Goal: Navigation & Orientation: Understand site structure

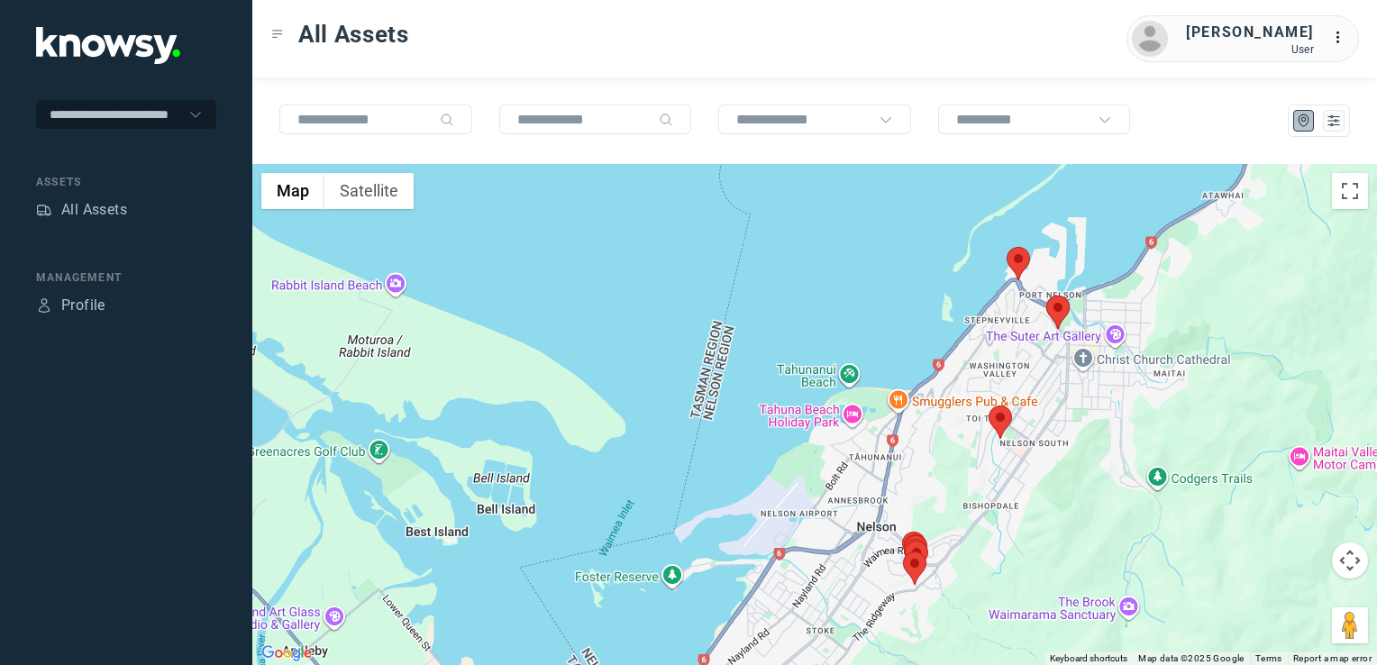
drag, startPoint x: 1053, startPoint y: 427, endPoint x: 1046, endPoint y: 387, distance: 40.1
click at [1054, 439] on div at bounding box center [814, 414] width 1125 height 501
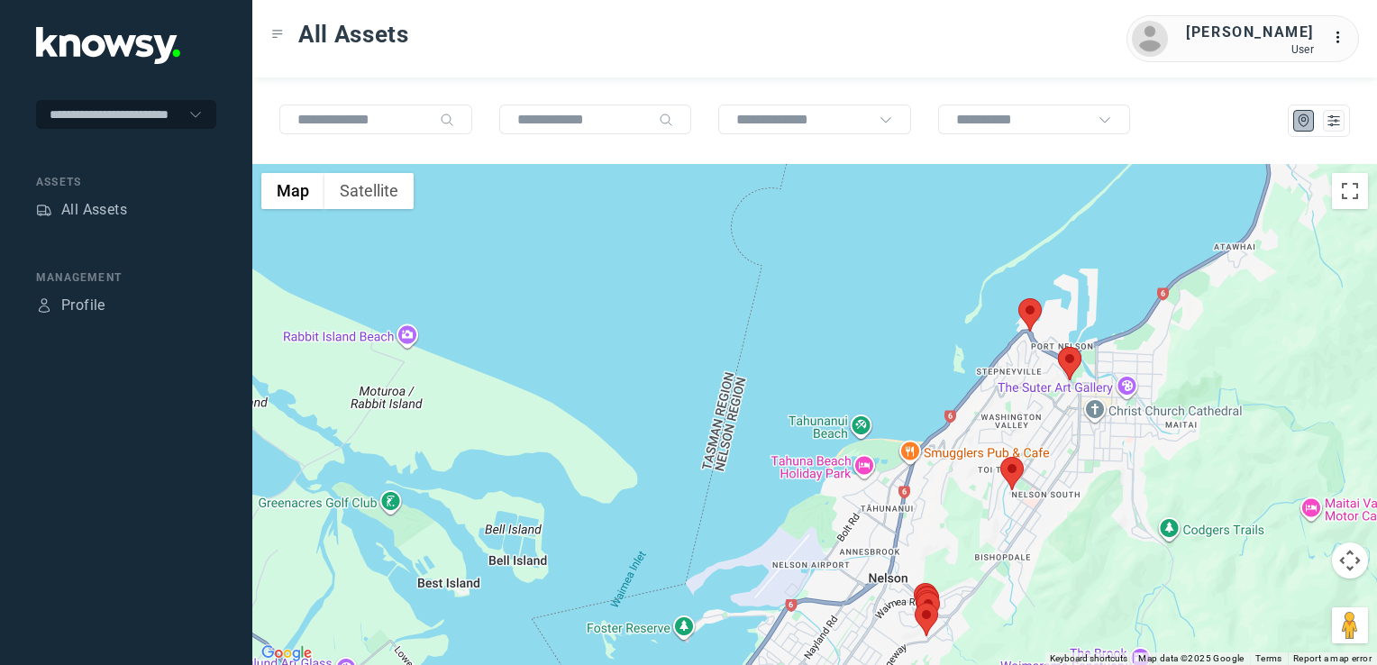
click at [1028, 294] on div at bounding box center [814, 414] width 1125 height 501
click at [1035, 305] on img at bounding box center [1029, 314] width 23 height 33
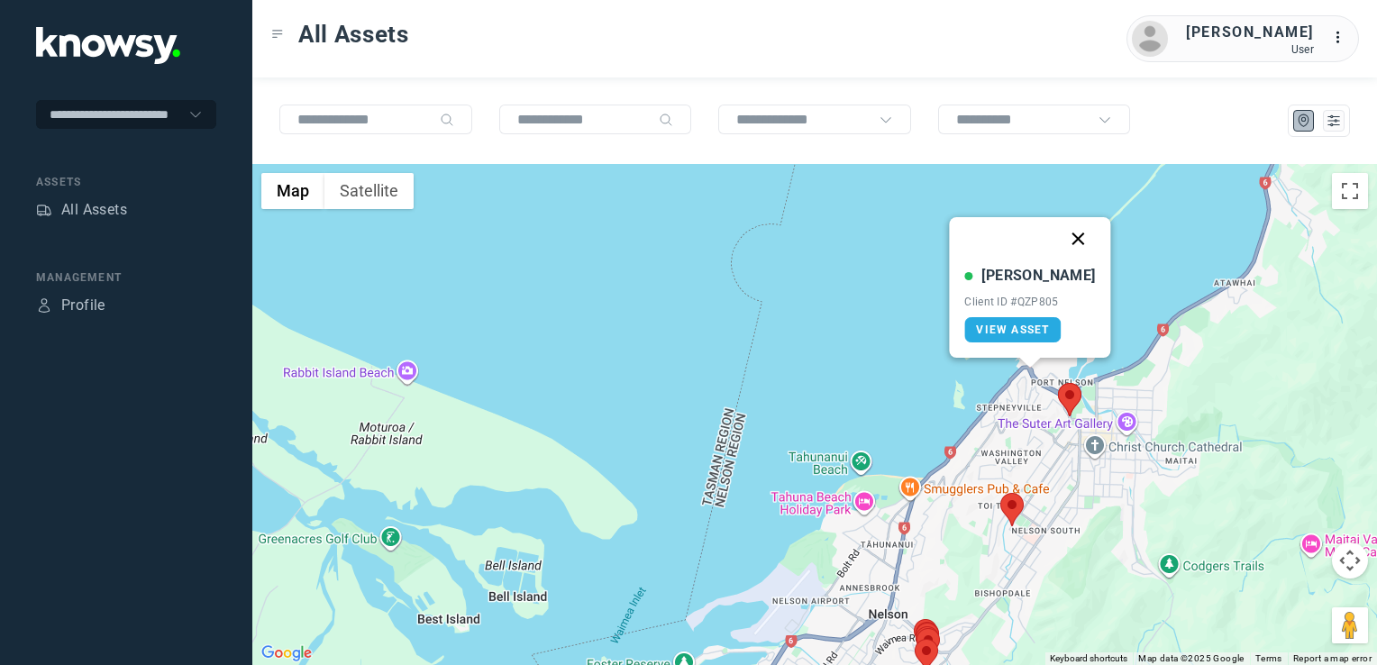
click at [1066, 233] on button "Close" at bounding box center [1078, 238] width 43 height 43
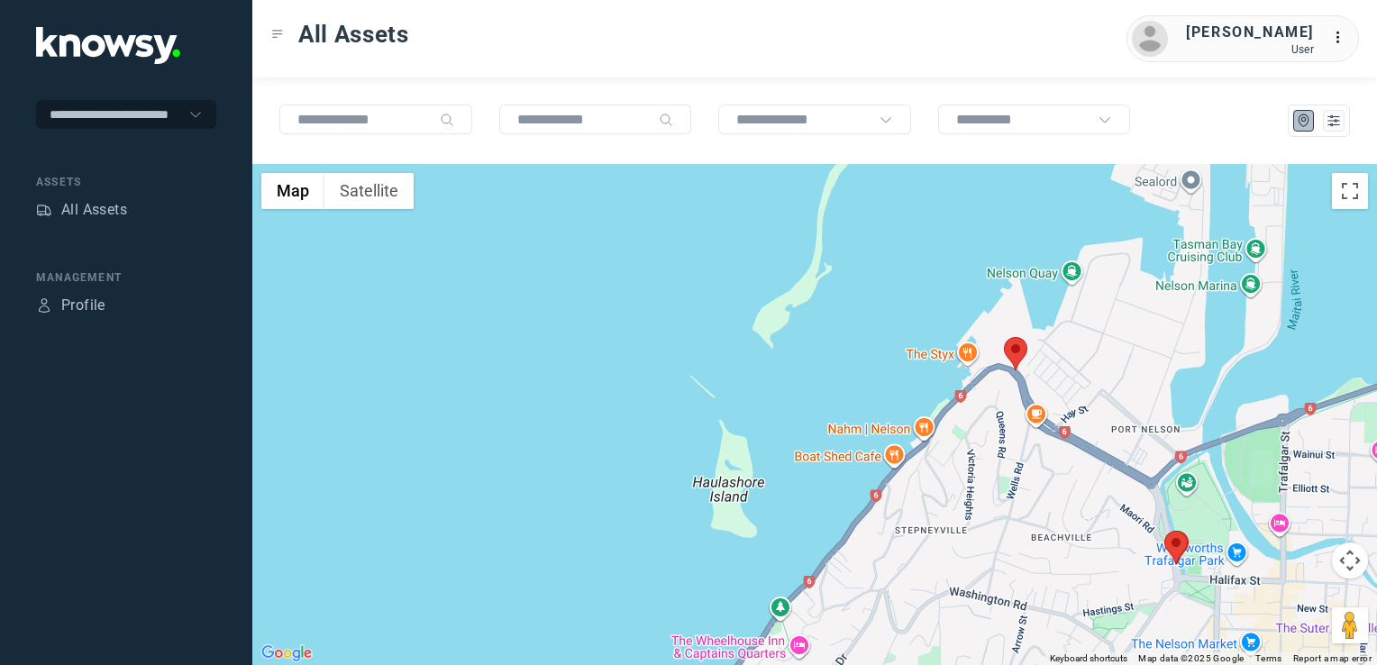
drag, startPoint x: 1072, startPoint y: 517, endPoint x: 1002, endPoint y: 460, distance: 90.9
click at [1005, 464] on div "To navigate, press the arrow keys." at bounding box center [814, 414] width 1125 height 501
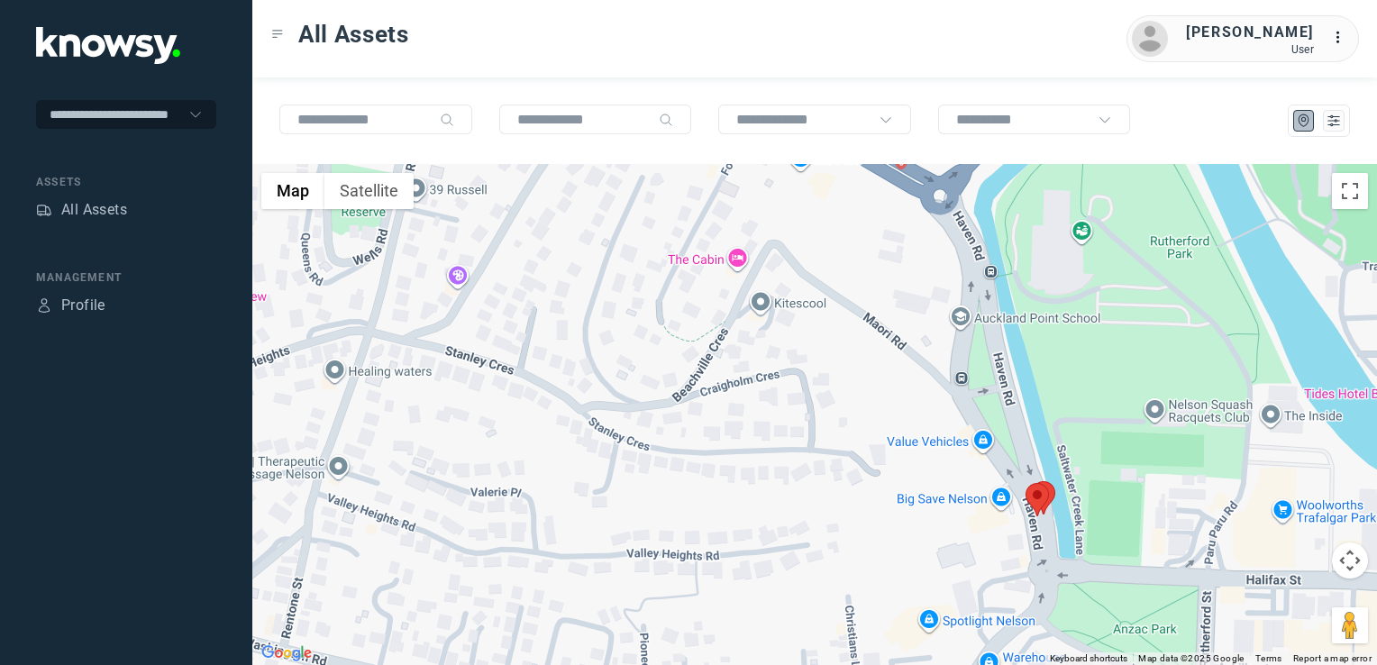
click at [1038, 498] on img at bounding box center [1037, 499] width 23 height 33
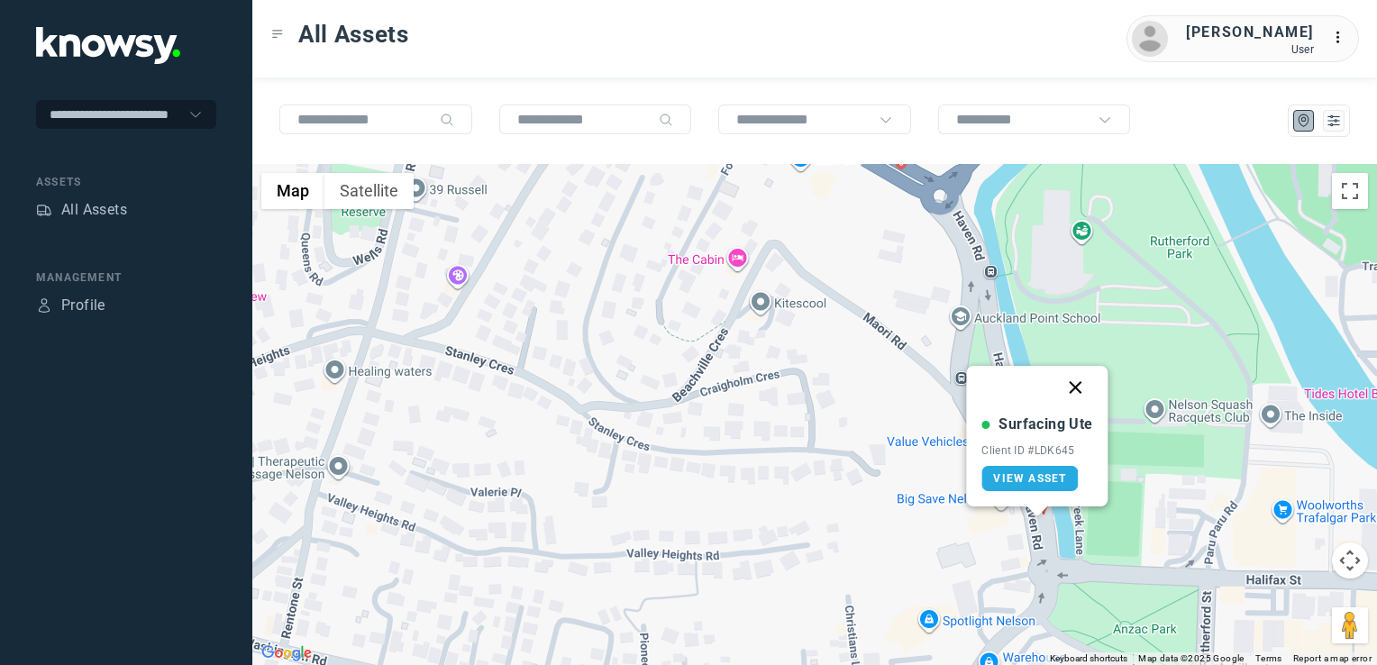
click at [1085, 379] on button "Close" at bounding box center [1075, 387] width 43 height 43
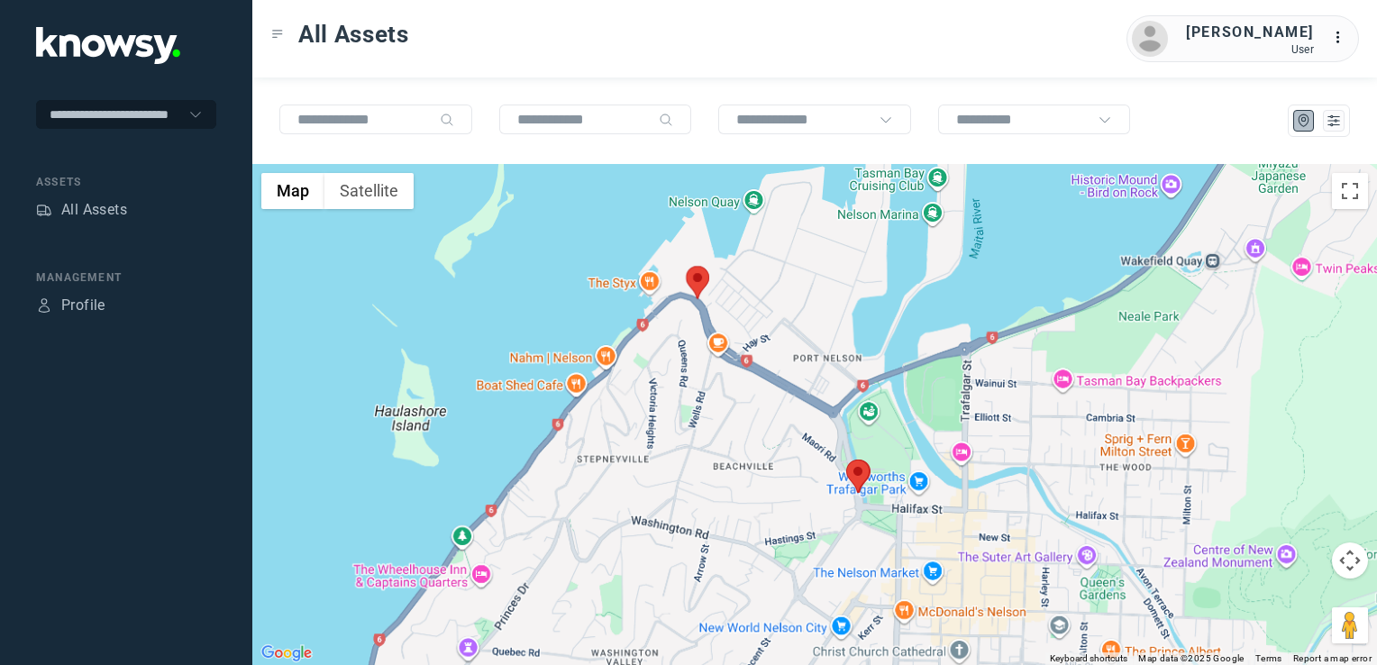
drag, startPoint x: 710, startPoint y: 559, endPoint x: 743, endPoint y: 456, distance: 107.7
click at [730, 476] on div "To navigate, press the arrow keys." at bounding box center [814, 414] width 1125 height 501
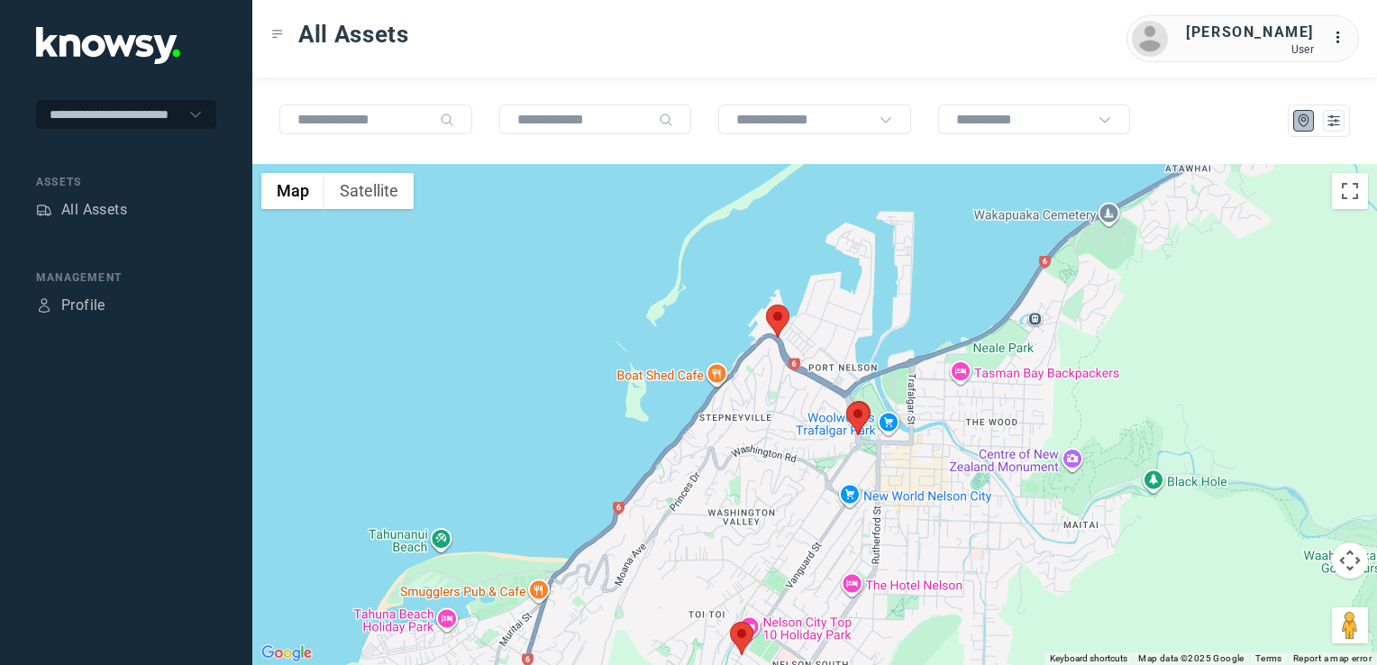
drag, startPoint x: 777, startPoint y: 550, endPoint x: 789, endPoint y: 446, distance: 104.4
click at [789, 453] on div at bounding box center [814, 414] width 1125 height 501
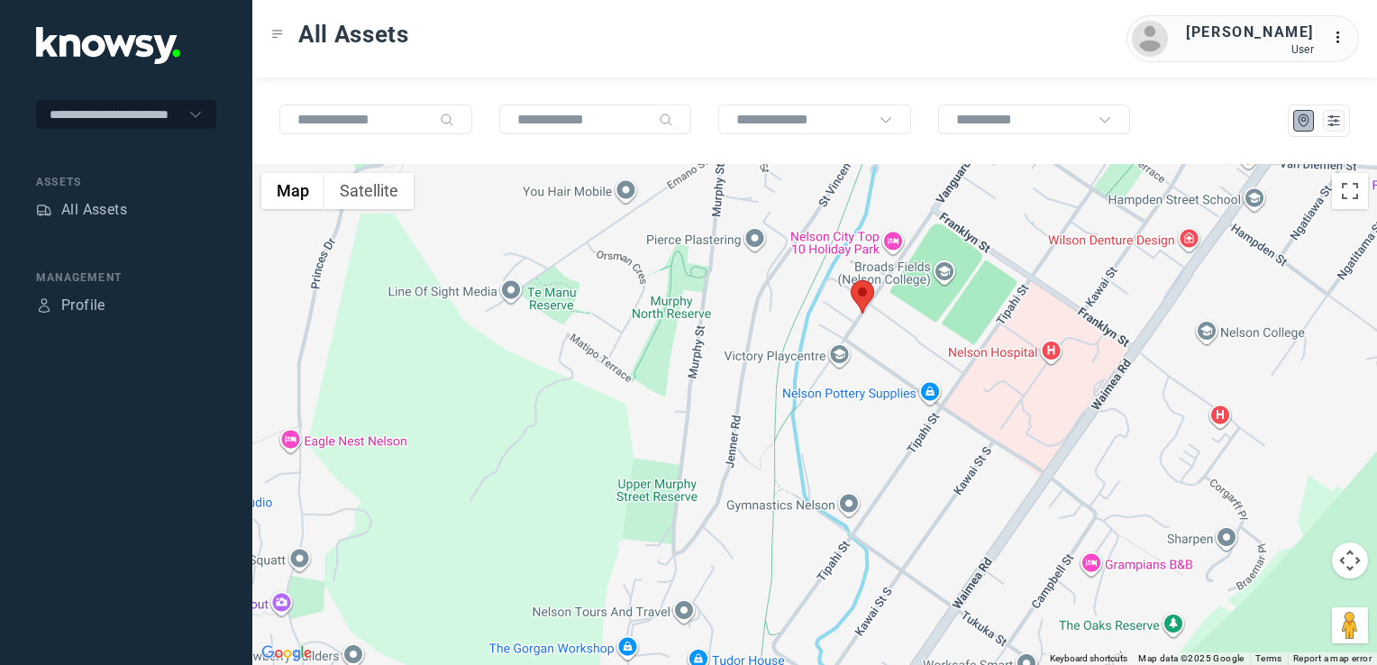
click at [867, 301] on img at bounding box center [862, 296] width 23 height 33
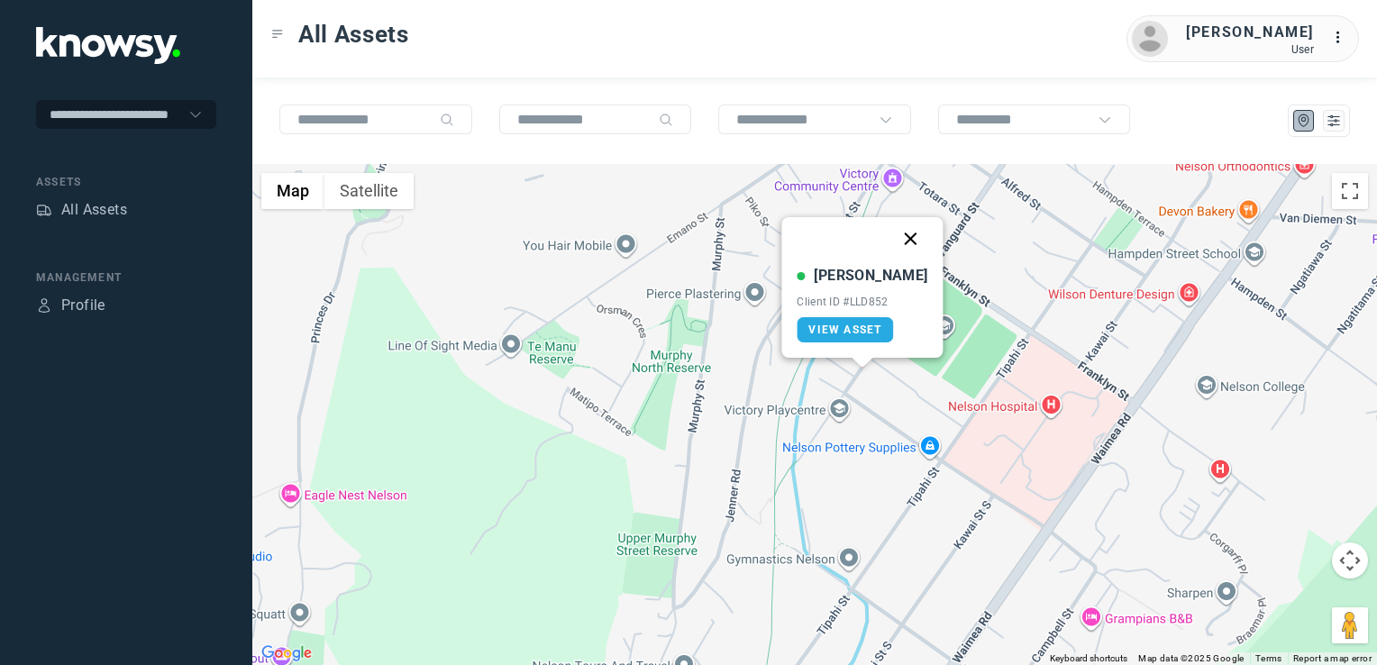
click at [894, 239] on button "Close" at bounding box center [910, 238] width 43 height 43
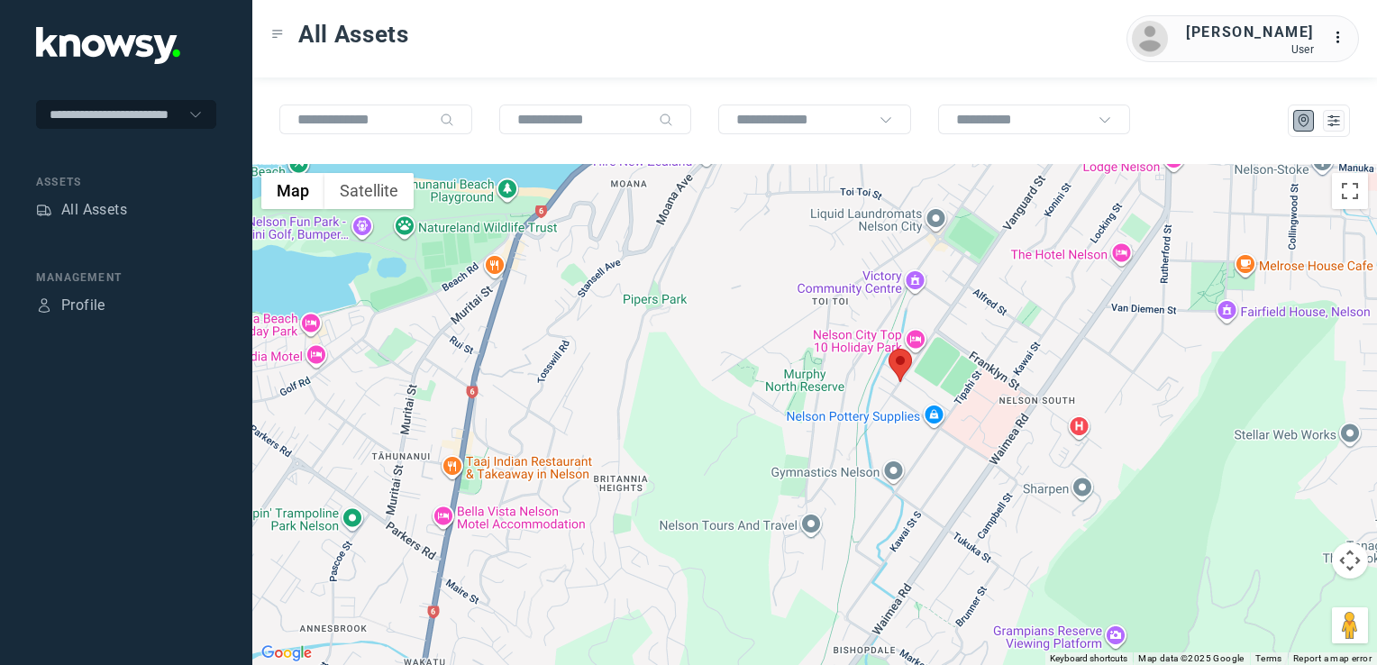
drag, startPoint x: 876, startPoint y: 463, endPoint x: 879, endPoint y: 326, distance: 137.0
click at [877, 369] on div "To navigate, press the arrow keys." at bounding box center [814, 414] width 1125 height 501
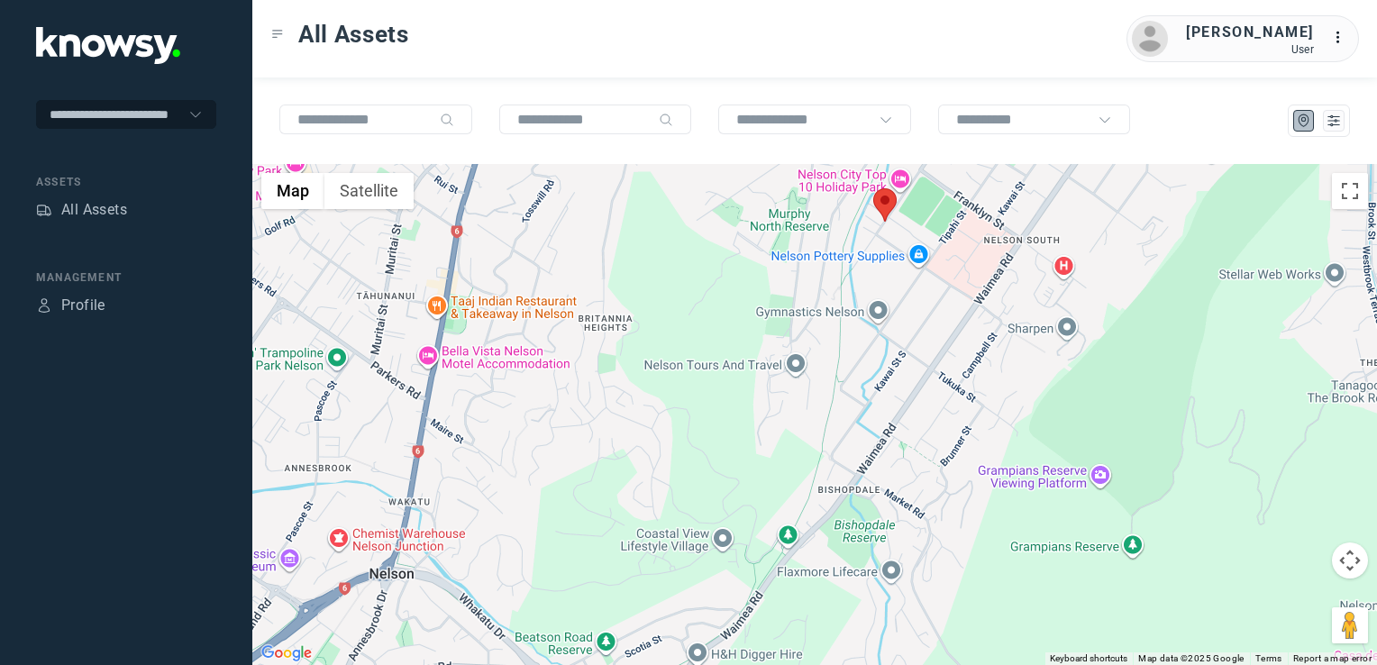
drag, startPoint x: 797, startPoint y: 475, endPoint x: 779, endPoint y: 634, distance: 160.5
click at [780, 634] on div at bounding box center [814, 414] width 1125 height 501
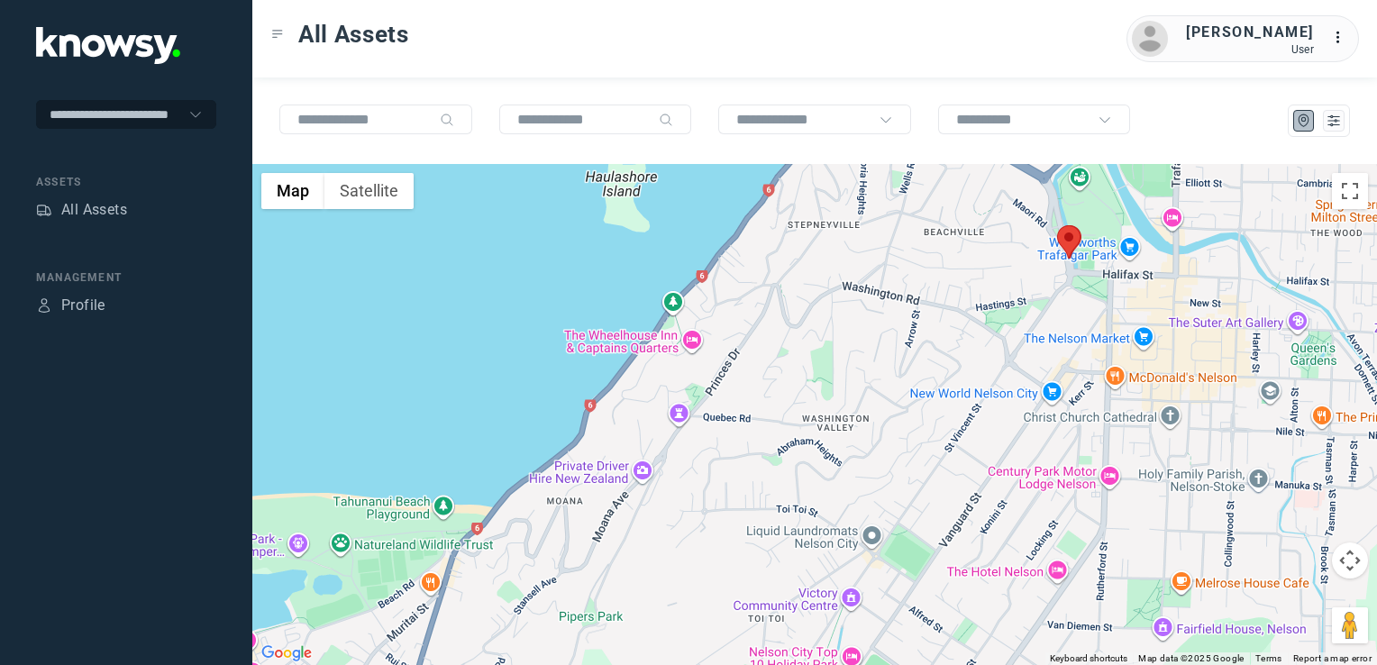
click at [753, 526] on div at bounding box center [814, 414] width 1125 height 501
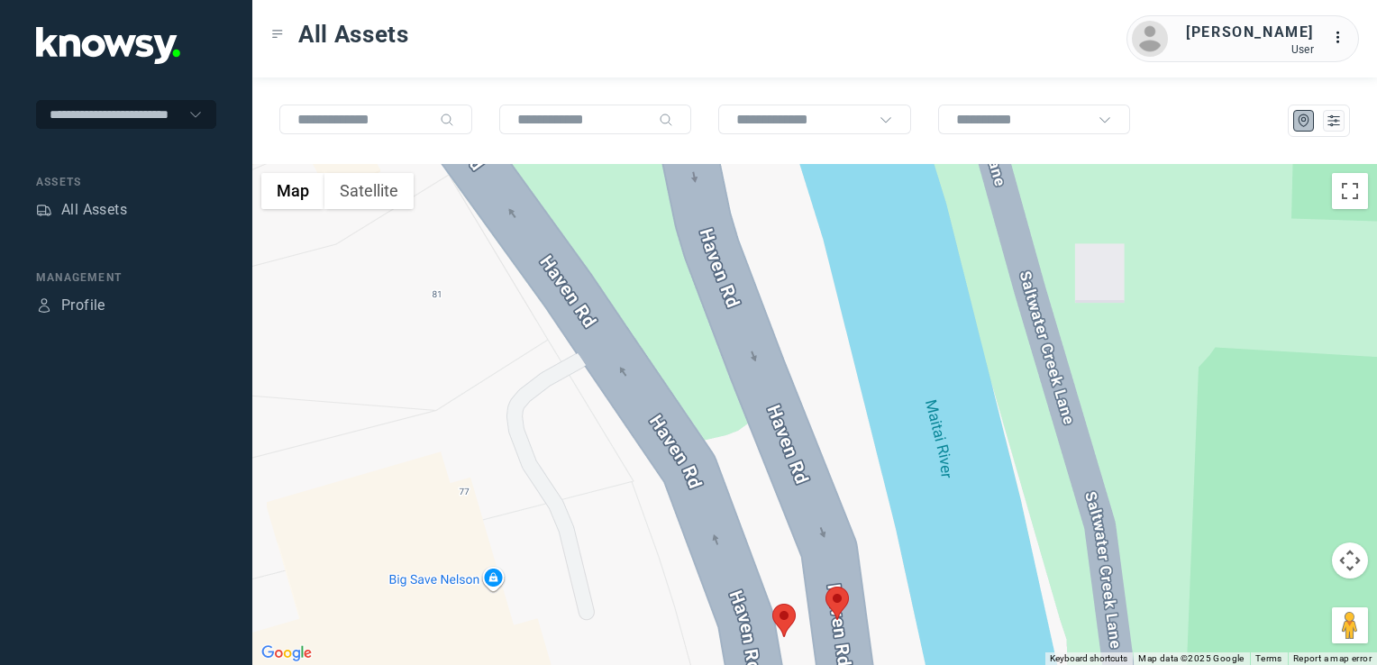
click at [843, 597] on img at bounding box center [836, 603] width 23 height 33
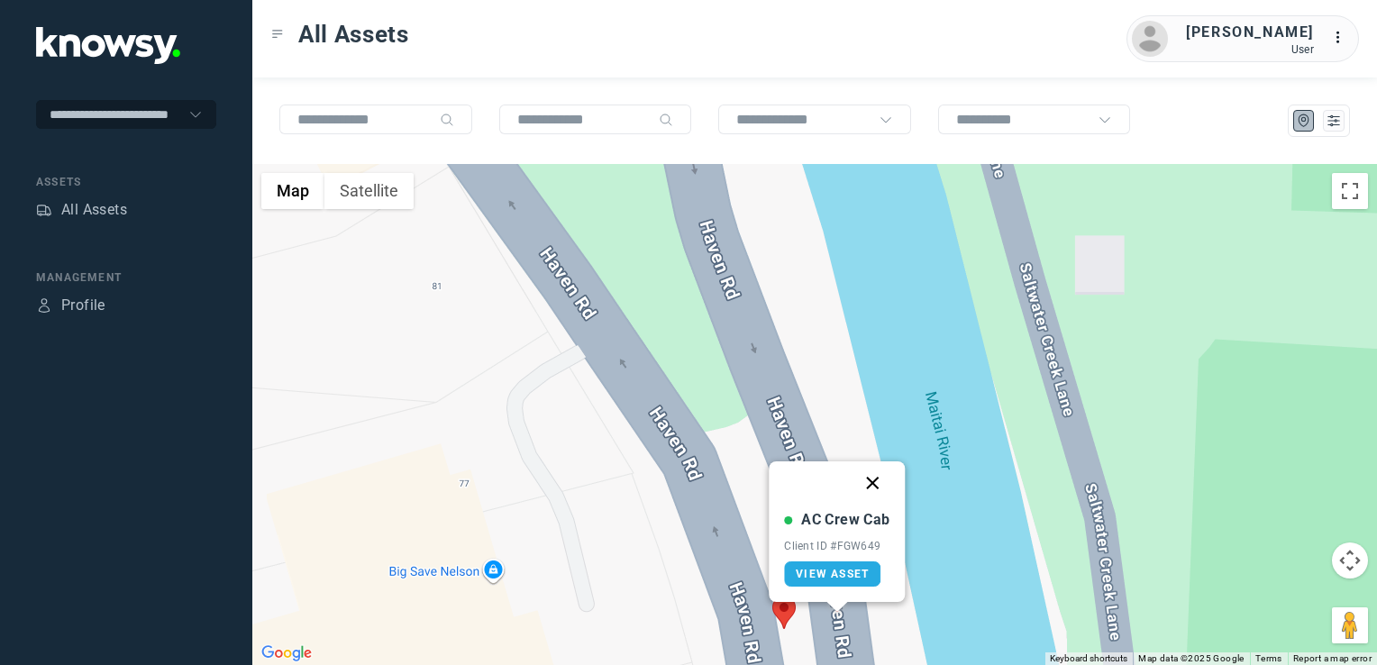
click at [875, 482] on button "Close" at bounding box center [873, 482] width 43 height 43
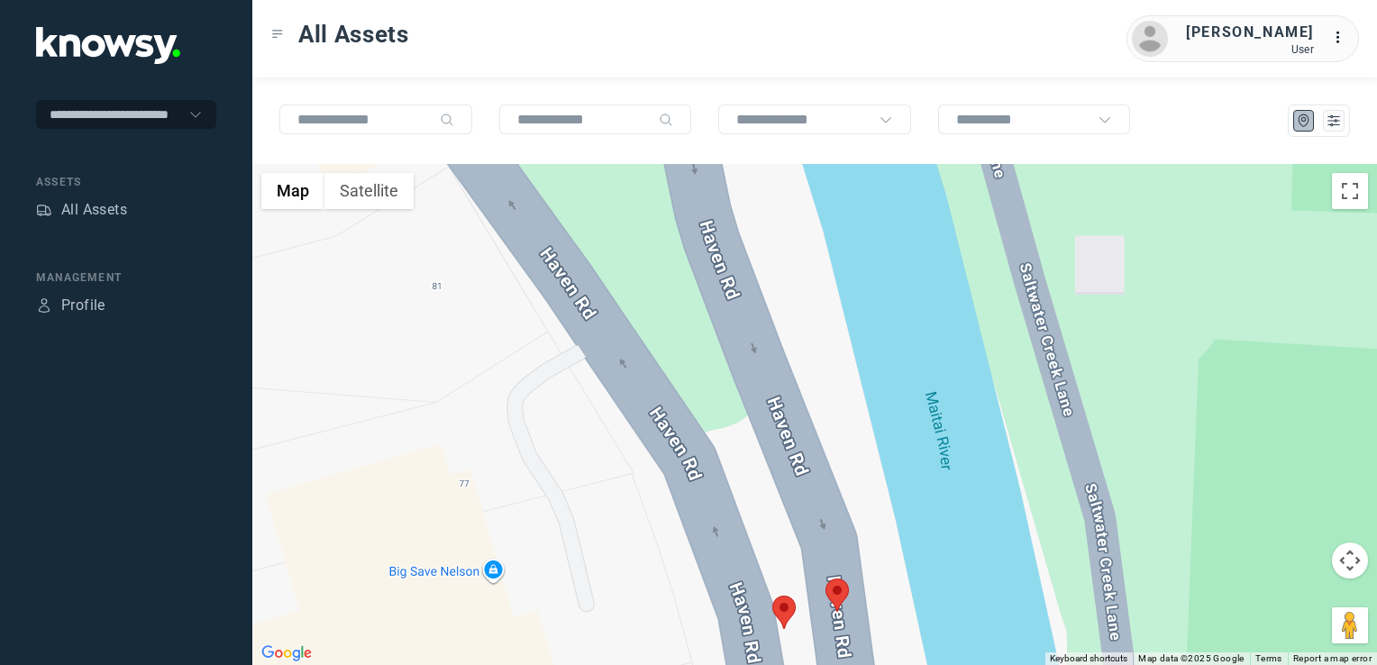
click at [784, 612] on img at bounding box center [783, 612] width 23 height 33
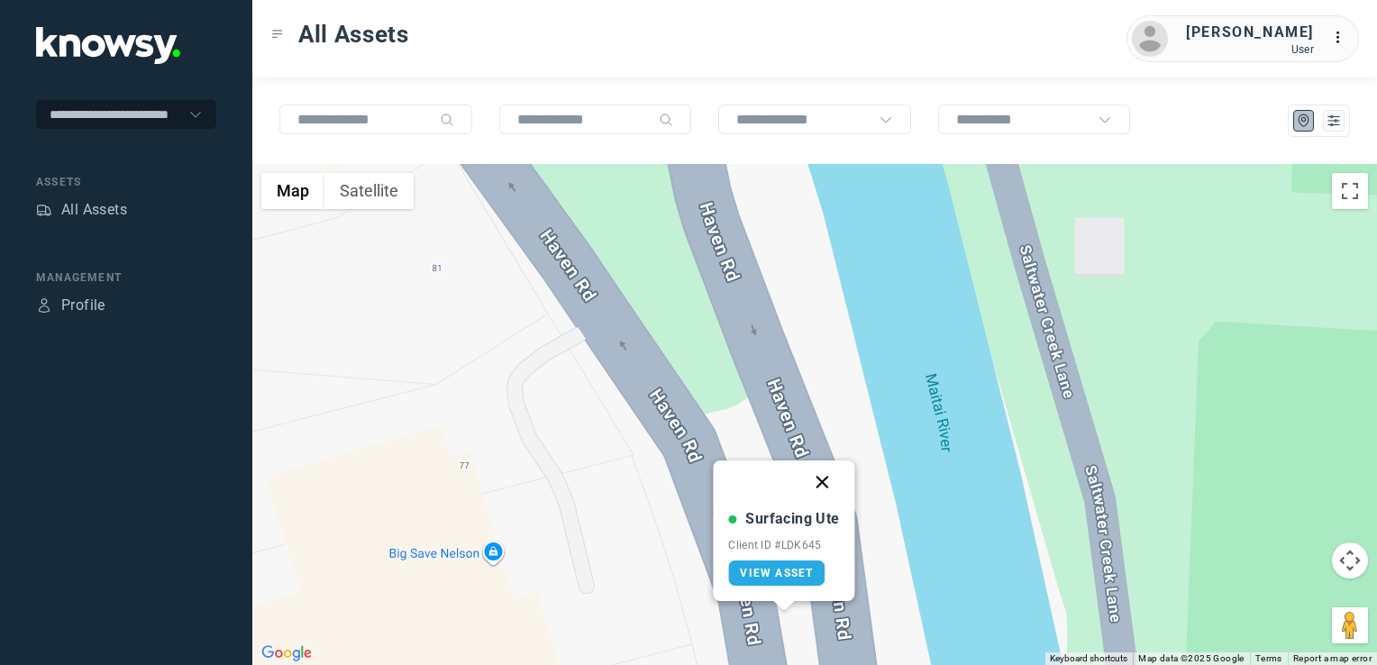
click at [823, 485] on button "Close" at bounding box center [822, 481] width 43 height 43
